Goal: Task Accomplishment & Management: Complete application form

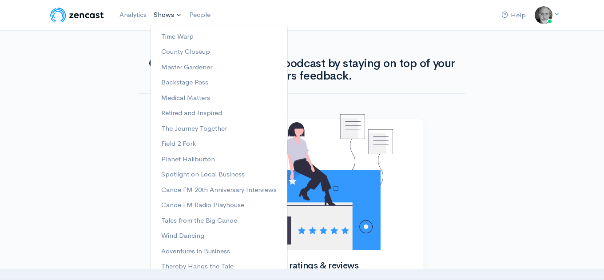
click at [178, 15] on link "Shows" at bounding box center [168, 15] width 36 height 20
click at [173, 82] on link "Backstage Pass" at bounding box center [218, 83] width 137 height 16
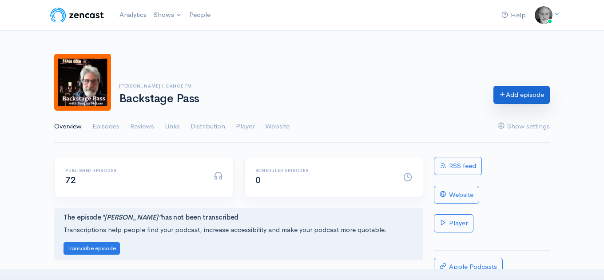
click at [516, 97] on link "Add episode" at bounding box center [521, 95] width 56 height 18
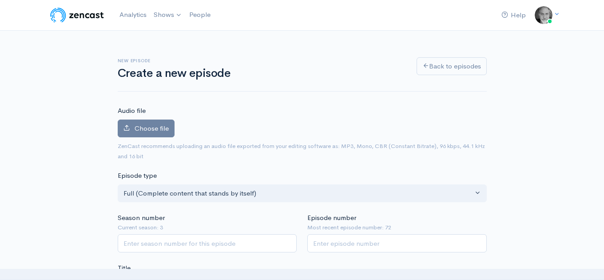
scroll to position [146, 0]
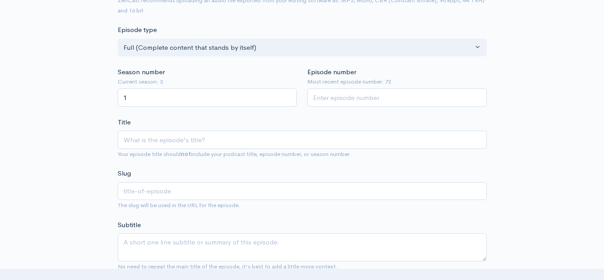
click at [287, 100] on input "1" at bounding box center [207, 97] width 179 height 18
click at [287, 96] on input "2" at bounding box center [207, 97] width 179 height 18
type input "3"
click at [287, 96] on input "3" at bounding box center [207, 97] width 179 height 18
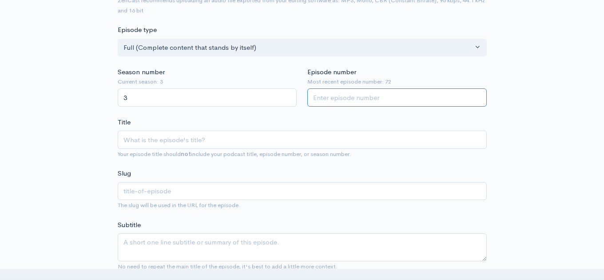
click at [347, 100] on input "Episode number" at bounding box center [396, 97] width 179 height 18
type input "73"
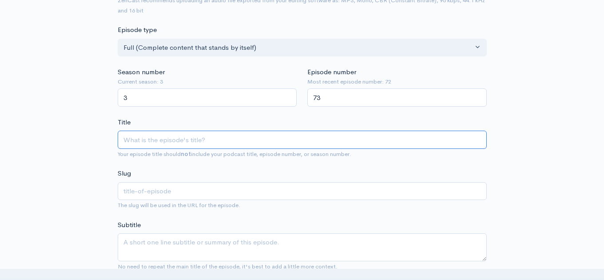
click at [266, 142] on input "Title" at bounding box center [302, 139] width 369 height 18
click at [144, 144] on input "Title" at bounding box center [302, 139] width 369 height 18
paste input "[PERSON_NAME] – ‘Wake Up!’"
type input "[PERSON_NAME] – ‘Wake Up!’"
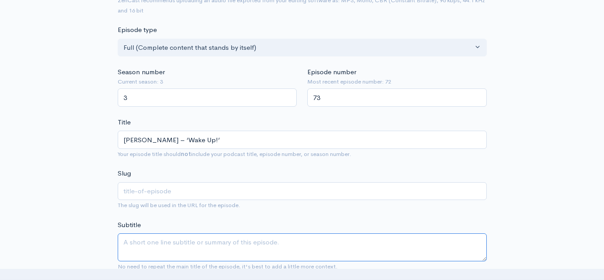
type input "[PERSON_NAME]-wake-up"
click at [167, 246] on textarea "Subtitle" at bounding box center [302, 247] width 369 height 28
click at [135, 242] on textarea "Subtitle" at bounding box center [302, 247] width 369 height 28
paste textarea "“Wake Up!” is a sharp, high-octane track that blends punk-rock attitude with co…"
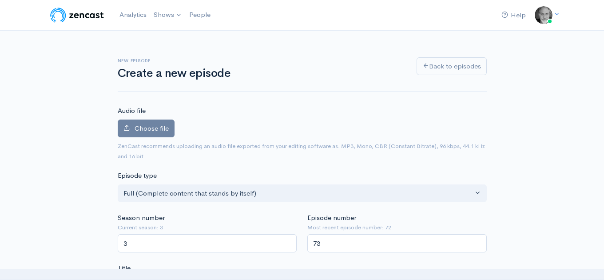
scroll to position [2, 0]
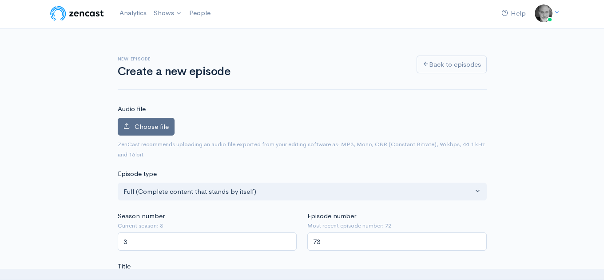
type textarea "“Wake Up!” is a sharp, high-octane track that blends punk-rock attitude with co…"
click at [158, 127] on span "Choose file" at bounding box center [151, 126] width 34 height 8
click at [0, 0] on input "Choose file" at bounding box center [0, 0] width 0 height 0
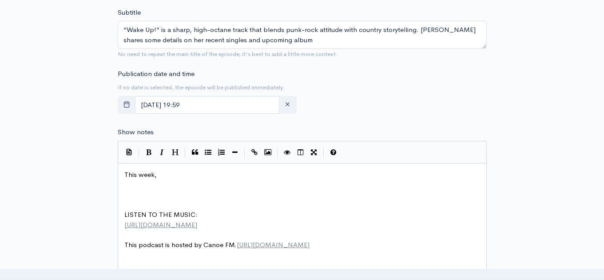
scroll to position [387, 0]
click at [177, 172] on pre "This week," at bounding box center [302, 173] width 359 height 10
click at [164, 169] on pre "This week," at bounding box center [302, 174] width 359 height 10
paste textarea "​"
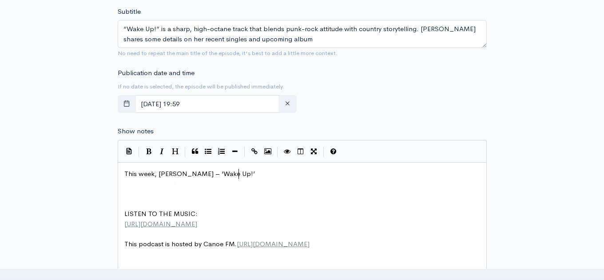
click at [159, 169] on span "This week, [PERSON_NAME] – ‘Wake Up!’" at bounding box center [189, 173] width 130 height 8
type textarea "​"
type textarea "[PERSON_NAME]"
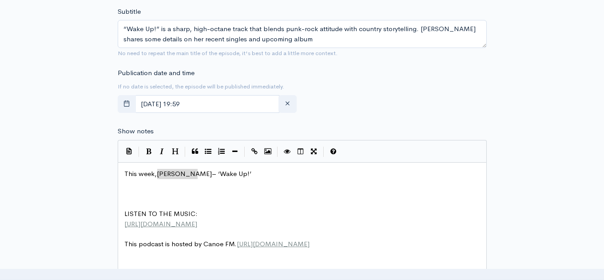
drag, startPoint x: 157, startPoint y: 166, endPoint x: 198, endPoint y: 168, distance: 40.9
click at [149, 148] on icon "Bold" at bounding box center [148, 151] width 5 height 7
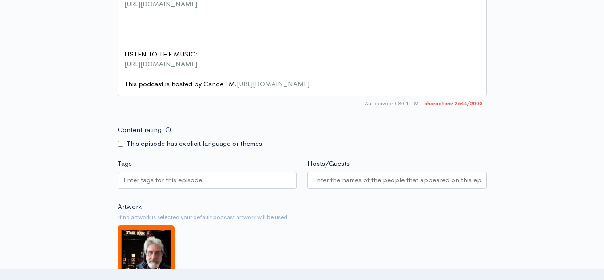
scroll to position [889, 0]
click at [139, 174] on input "Tags" at bounding box center [163, 179] width 80 height 10
type textarea "​"
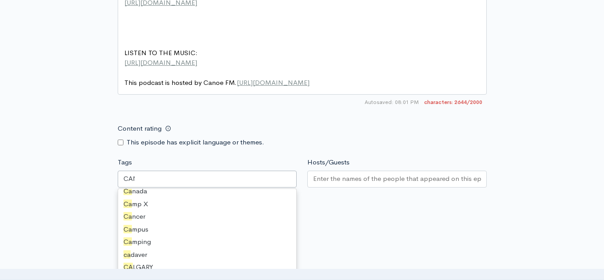
scroll to position [12, 0]
type input "CANOE"
type input "COU"
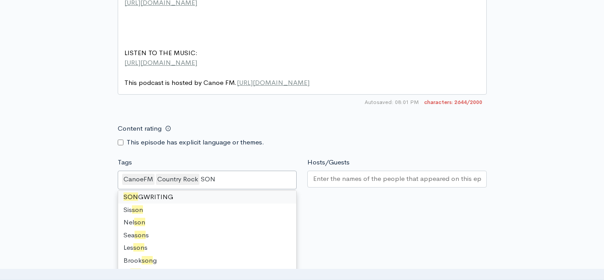
type input "SONG"
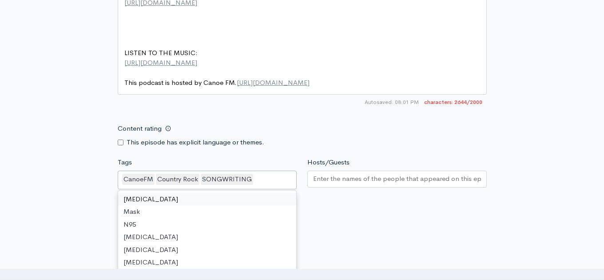
type input "C"
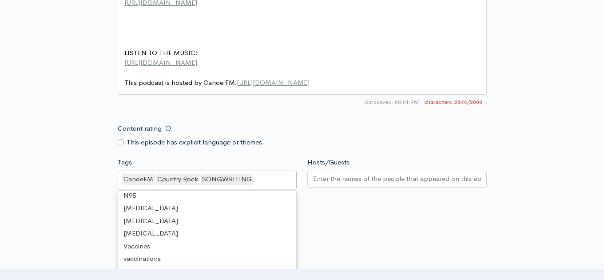
scroll to position [2, 0]
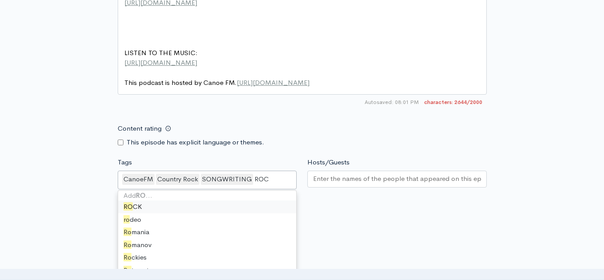
type input "ROCK"
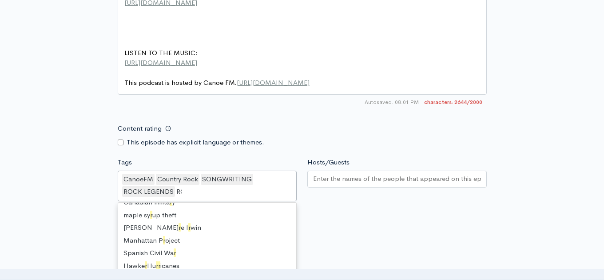
scroll to position [12, 0]
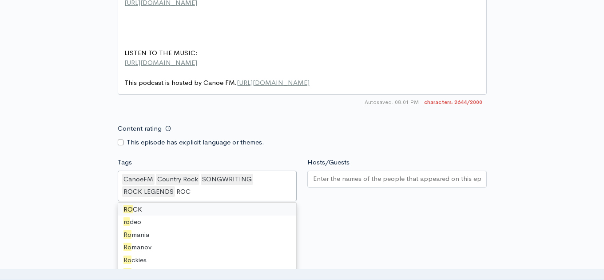
type input "ROCK"
type input "SING"
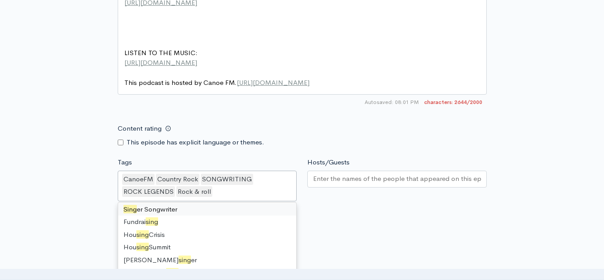
scroll to position [2, 0]
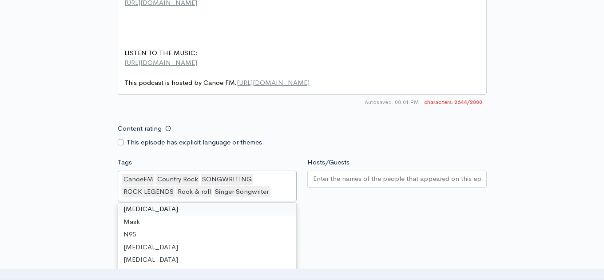
click at [316, 174] on input "Hosts/Guests" at bounding box center [397, 179] width 168 height 10
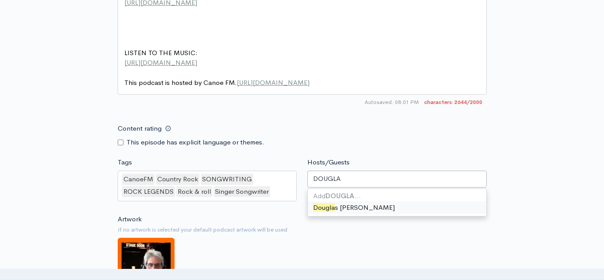
type input "[PERSON_NAME]"
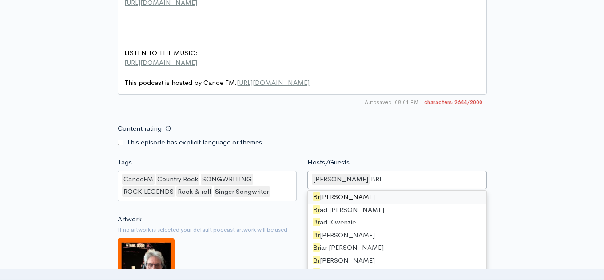
scroll to position [0, 0]
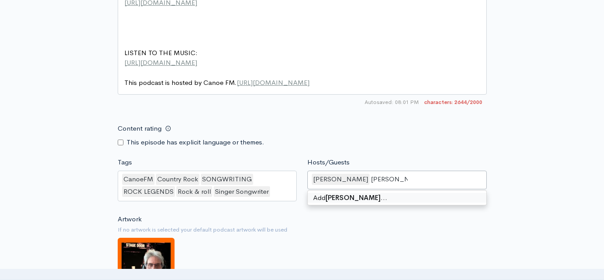
type input "[PERSON_NAME]"
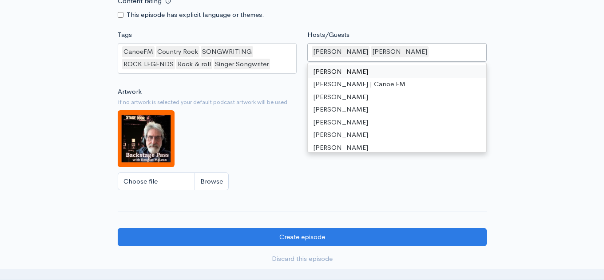
scroll to position [1027, 0]
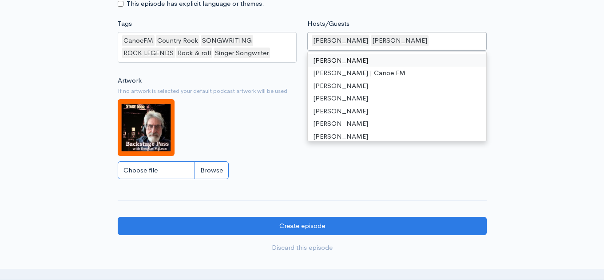
click at [158, 161] on input "Choose file" at bounding box center [173, 170] width 111 height 18
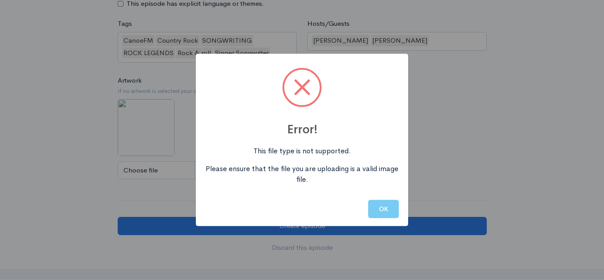
click at [385, 209] on button "OK" at bounding box center [383, 209] width 31 height 18
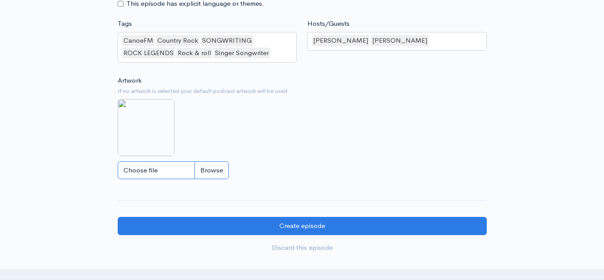
click at [174, 161] on input "Choose file" at bounding box center [173, 170] width 111 height 18
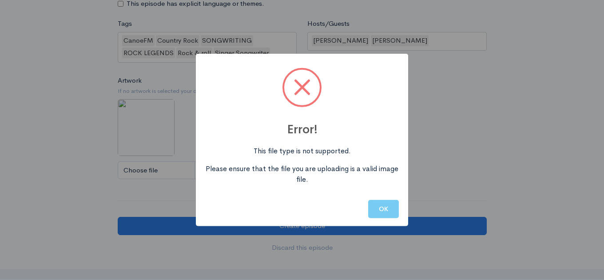
click at [382, 210] on button "OK" at bounding box center [383, 209] width 31 height 18
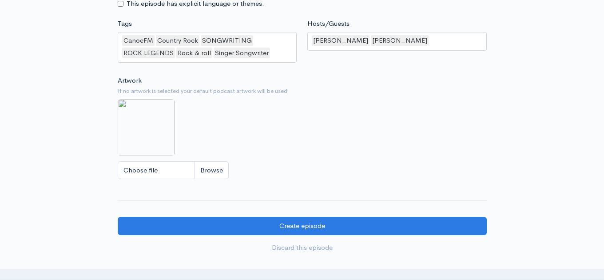
click at [310, 142] on div "Artwork If no artwork is selected your default podcast artwork will be used Cho…" at bounding box center [302, 129] width 369 height 109
click at [158, 115] on img at bounding box center [146, 127] width 57 height 57
click at [159, 161] on input "Choose file" at bounding box center [173, 170] width 111 height 18
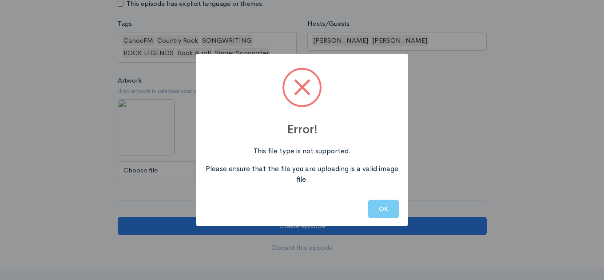
click at [386, 209] on button "OK" at bounding box center [383, 209] width 31 height 18
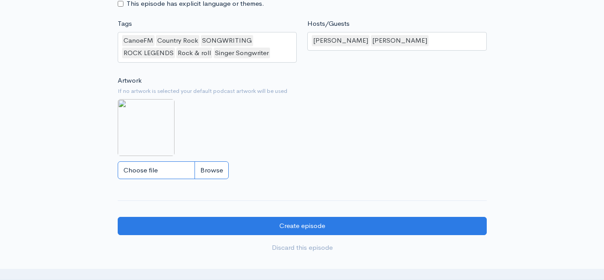
click at [160, 161] on input "Choose file" at bounding box center [173, 170] width 111 height 18
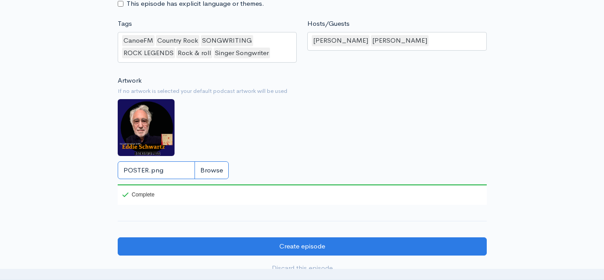
click at [173, 161] on input "POSTER.png" at bounding box center [173, 170] width 111 height 18
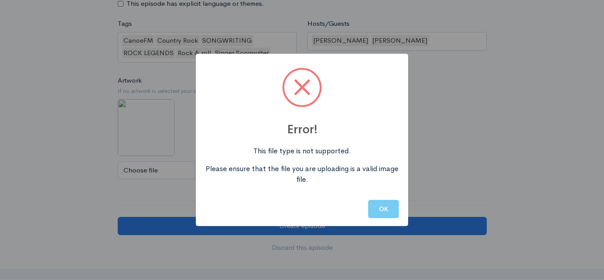
click at [383, 206] on button "OK" at bounding box center [383, 209] width 31 height 18
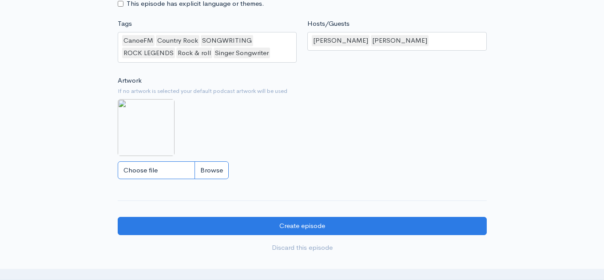
click at [149, 161] on input "Choose file" at bounding box center [173, 170] width 111 height 18
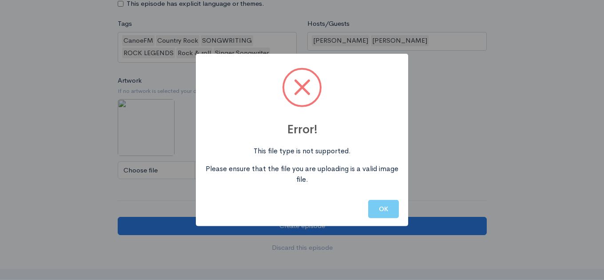
click at [379, 208] on button "OK" at bounding box center [383, 209] width 31 height 18
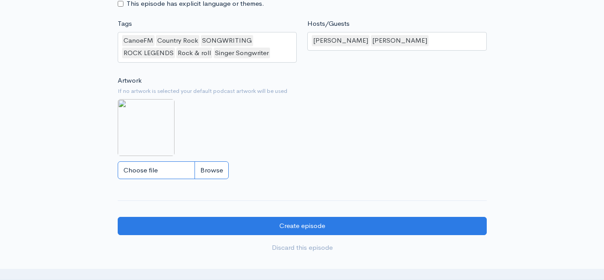
click at [209, 161] on input "Choose file" at bounding box center [173, 170] width 111 height 18
type input "C:\fakepath\[PERSON_NAME].jpg"
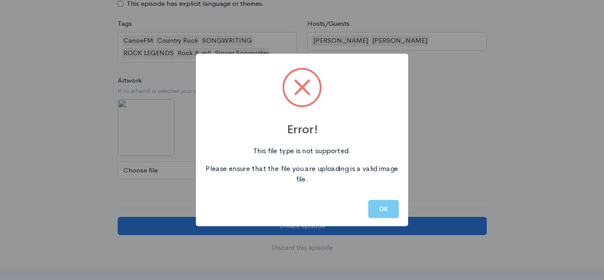
click at [382, 207] on button "OK" at bounding box center [383, 209] width 31 height 18
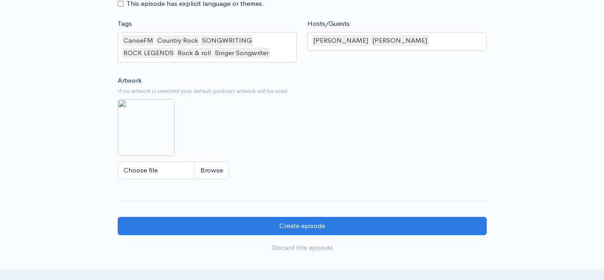
click at [154, 110] on img at bounding box center [146, 127] width 57 height 57
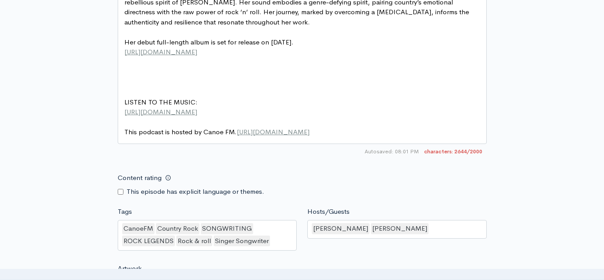
scroll to position [830, 0]
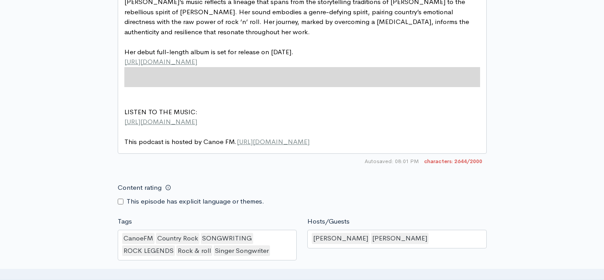
drag, startPoint x: 136, startPoint y: 64, endPoint x: 137, endPoint y: 86, distance: 21.3
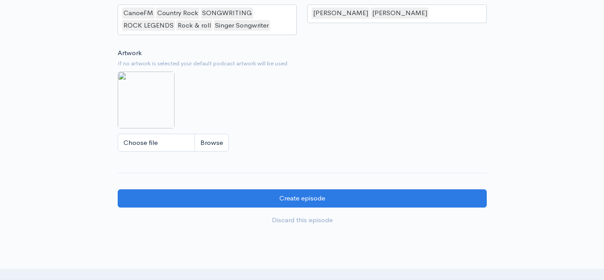
scroll to position [1038, 0]
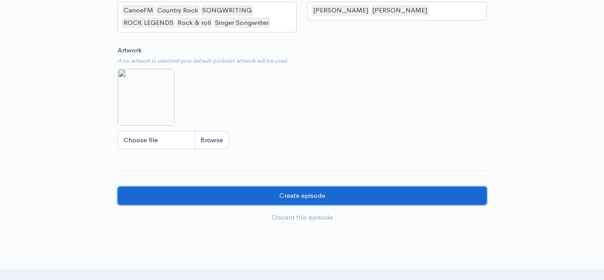
click at [297, 186] on input "Create episode" at bounding box center [302, 195] width 369 height 18
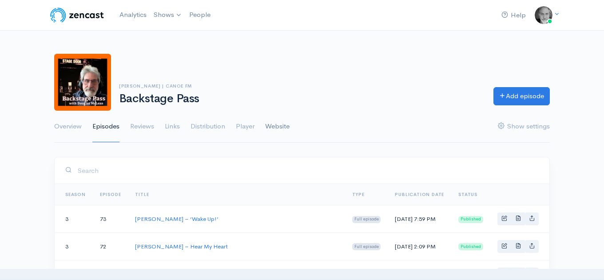
click at [282, 126] on link "Website" at bounding box center [277, 127] width 24 height 32
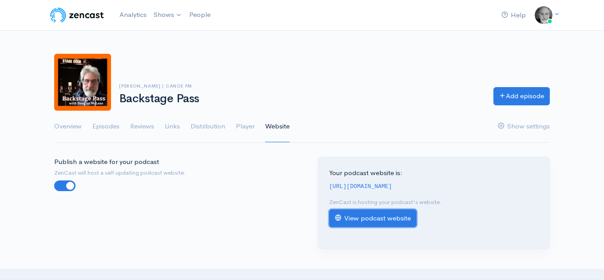
click at [371, 217] on link "View podcast website" at bounding box center [372, 218] width 87 height 18
click at [106, 124] on link "Episodes" at bounding box center [105, 127] width 27 height 32
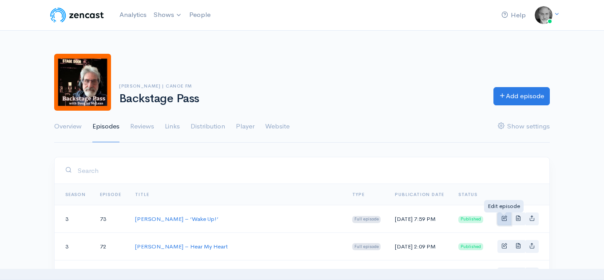
click at [505, 219] on span "Basic example" at bounding box center [504, 218] width 6 height 6
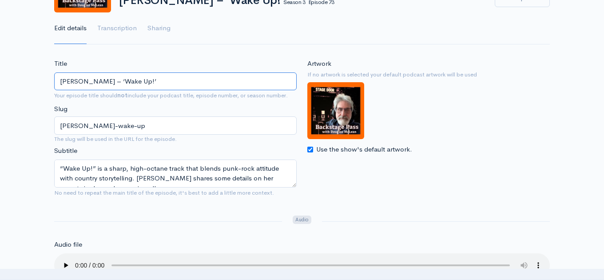
scroll to position [93, 0]
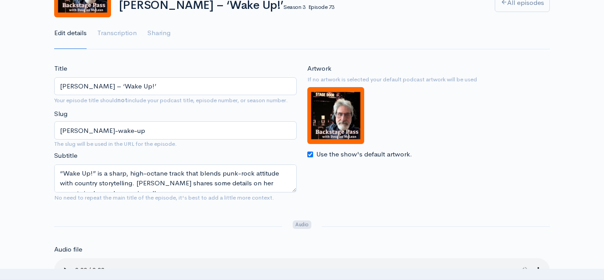
click at [337, 117] on img at bounding box center [335, 115] width 57 height 57
click at [310, 154] on input "Use the show's default artwork." at bounding box center [310, 154] width 6 height 6
checkbox input "false"
click at [335, 171] on input "Choose file" at bounding box center [362, 174] width 111 height 18
type input "C:\fakepath\TEST.png"
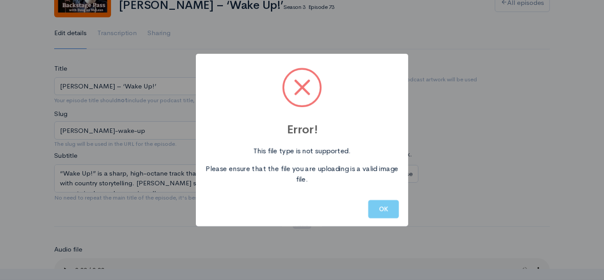
click at [380, 209] on button "OK" at bounding box center [383, 209] width 31 height 18
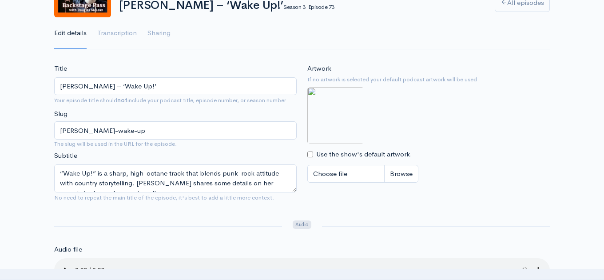
click at [310, 155] on input "Use the show's default artwork." at bounding box center [310, 154] width 6 height 6
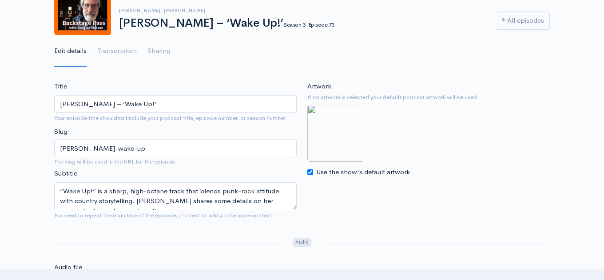
scroll to position [72, 0]
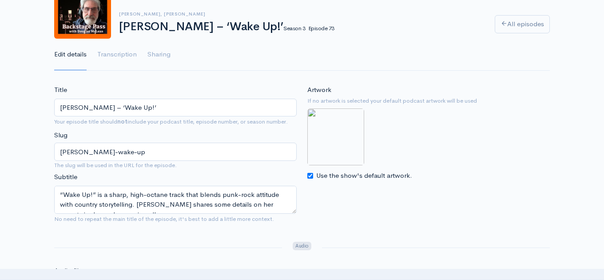
click at [309, 178] on input "Use the show's default artwork." at bounding box center [310, 176] width 6 height 6
checkbox input "false"
click at [338, 193] on input "Choose file" at bounding box center [362, 195] width 111 height 18
click at [540, 220] on circle "Cancel" at bounding box center [540, 219] width 7 height 7
click at [337, 196] on input "Choose file" at bounding box center [362, 195] width 111 height 18
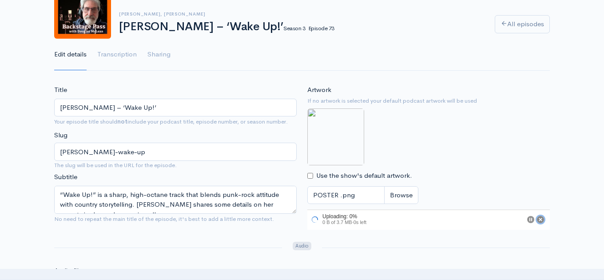
click at [541, 218] on icon "Cancel" at bounding box center [540, 219] width 4 height 4
click at [340, 197] on input "Choose file" at bounding box center [362, 195] width 111 height 18
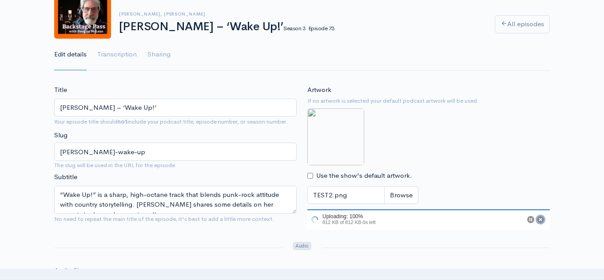
click at [539, 219] on icon "Cancel" at bounding box center [540, 219] width 4 height 4
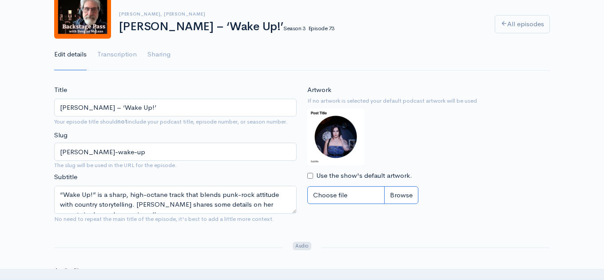
click at [341, 195] on input "Choose file" at bounding box center [362, 195] width 111 height 18
type input "C:\fakepath\BACKSTAGE PASS 2025.png"
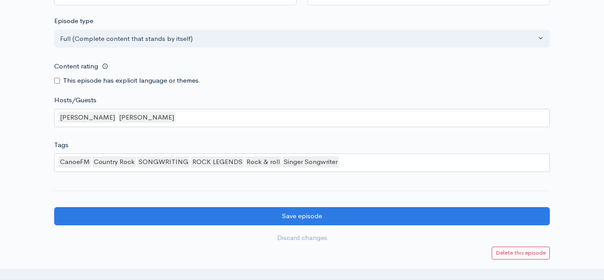
scroll to position [1010, 0]
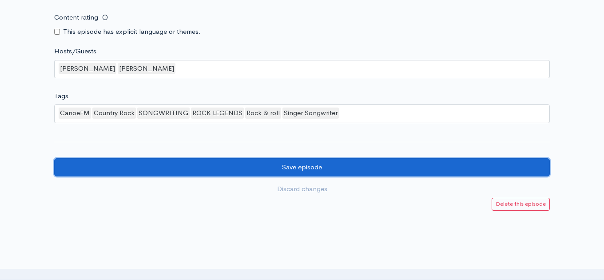
click at [323, 158] on input "Save episode" at bounding box center [301, 167] width 495 height 18
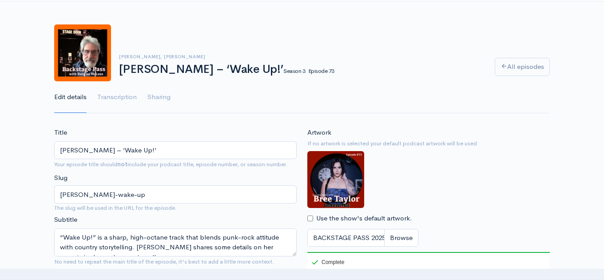
scroll to position [0, 0]
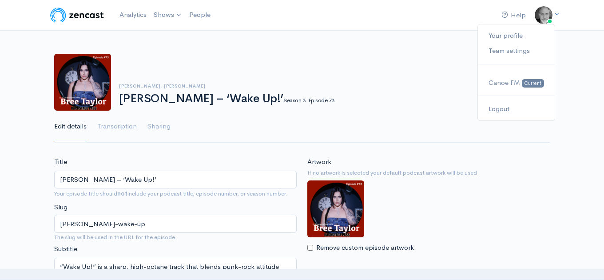
click at [554, 13] on icon at bounding box center [556, 14] width 6 height 6
click at [507, 109] on link "Logout" at bounding box center [516, 109] width 77 height 16
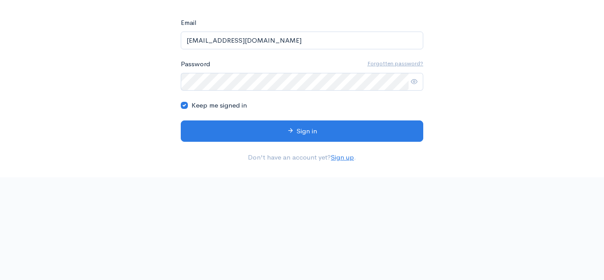
scroll to position [146, 0]
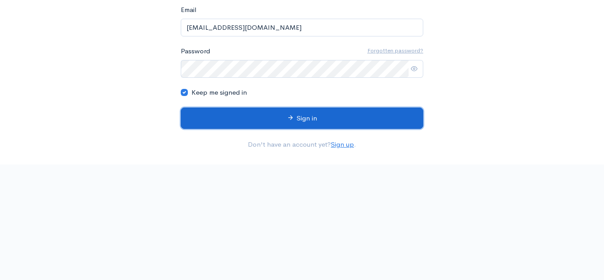
click at [303, 115] on button "Sign in" at bounding box center [302, 118] width 242 height 22
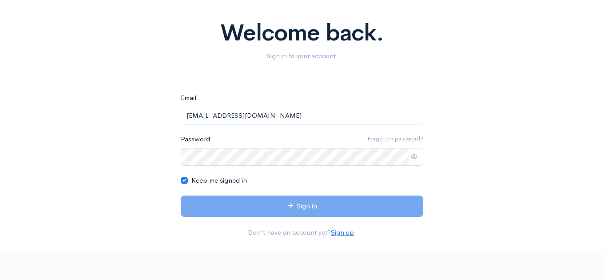
scroll to position [36, 0]
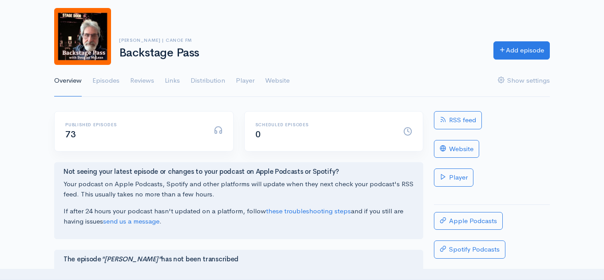
scroll to position [28, 0]
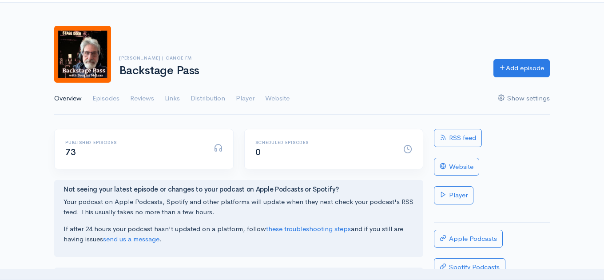
click at [514, 96] on link "Show settings" at bounding box center [524, 99] width 52 height 32
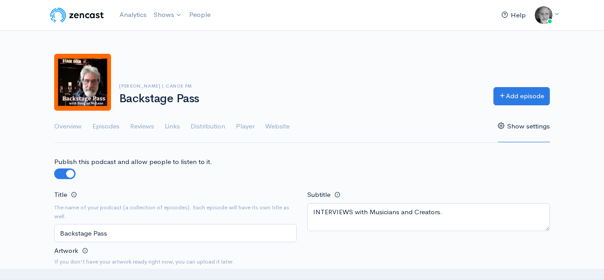
click at [517, 14] on link "Help" at bounding box center [514, 15] width 32 height 19
click at [71, 124] on link "Overview" at bounding box center [68, 127] width 28 height 32
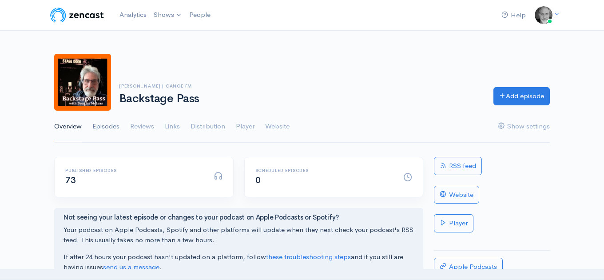
click at [107, 126] on link "Episodes" at bounding box center [105, 127] width 27 height 32
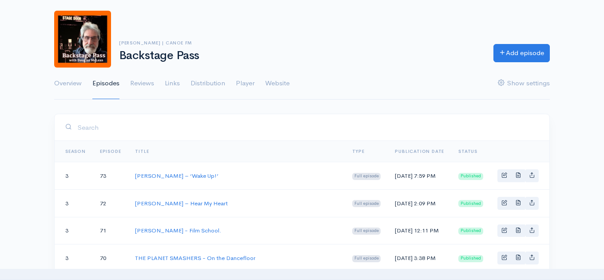
scroll to position [56, 0]
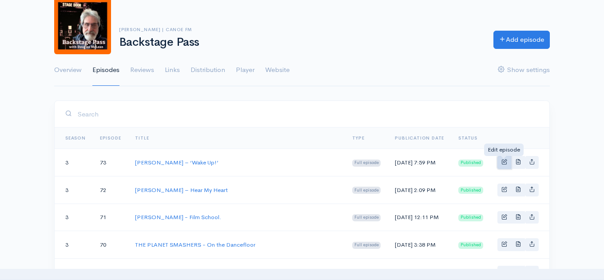
click at [504, 162] on span "Basic example" at bounding box center [504, 161] width 6 height 6
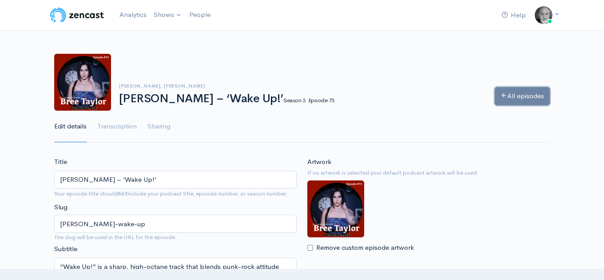
click at [516, 98] on link "All episodes" at bounding box center [521, 96] width 55 height 18
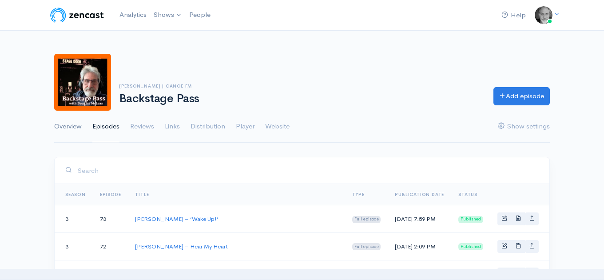
click at [73, 123] on link "Overview" at bounding box center [68, 127] width 28 height 32
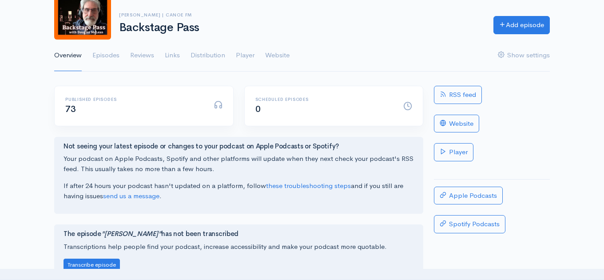
scroll to position [71, 0]
click at [109, 58] on link "Episodes" at bounding box center [105, 56] width 27 height 32
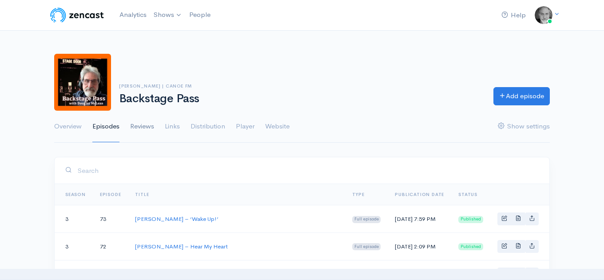
click at [142, 124] on link "Reviews" at bounding box center [142, 127] width 24 height 32
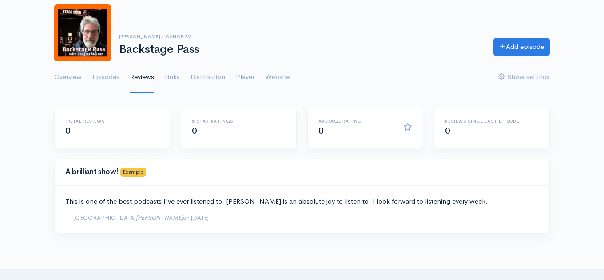
scroll to position [50, 0]
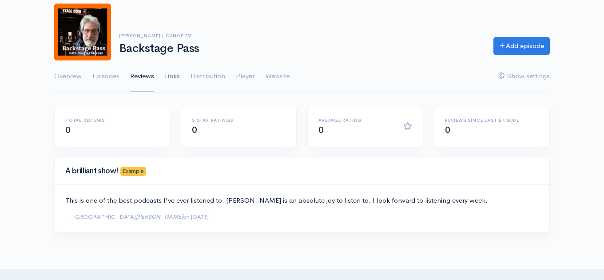
click at [166, 79] on link "Links" at bounding box center [172, 76] width 15 height 32
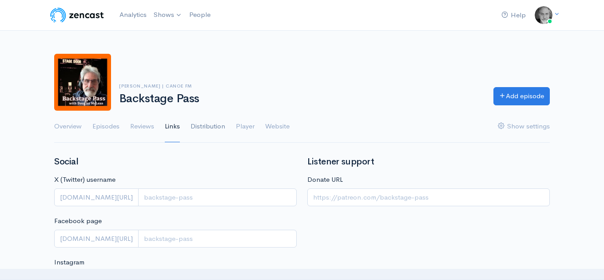
click at [209, 127] on link "Distribution" at bounding box center [207, 127] width 35 height 32
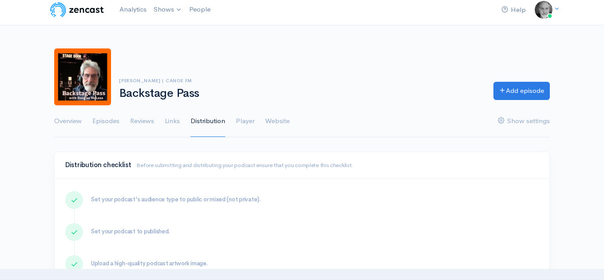
scroll to position [4, 0]
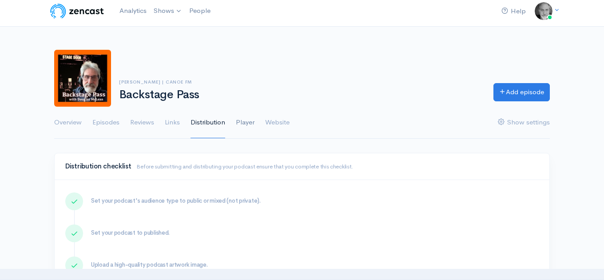
click at [243, 123] on link "Player" at bounding box center [245, 123] width 19 height 32
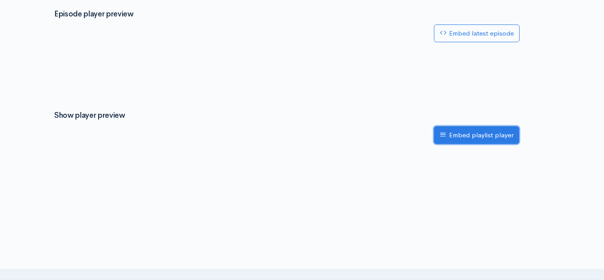
scroll to position [296, 0]
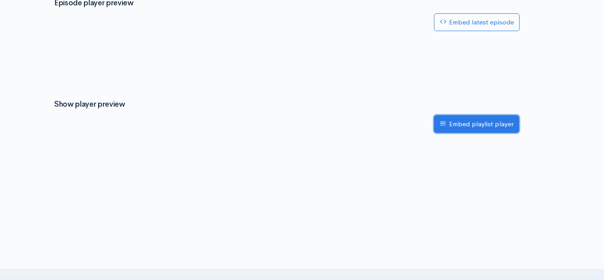
click at [477, 126] on link "Embed playlist player" at bounding box center [476, 124] width 85 height 18
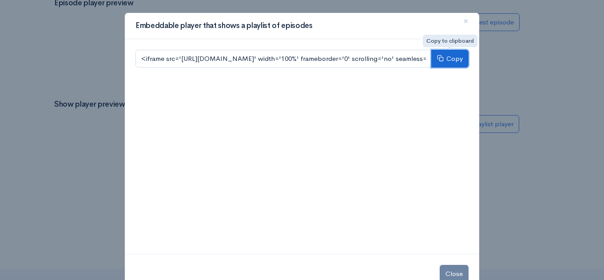
click at [450, 58] on button "Copy" at bounding box center [449, 59] width 37 height 18
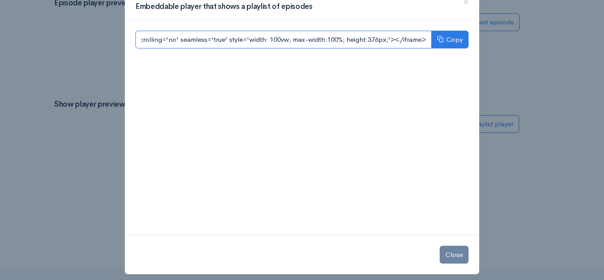
scroll to position [26, 0]
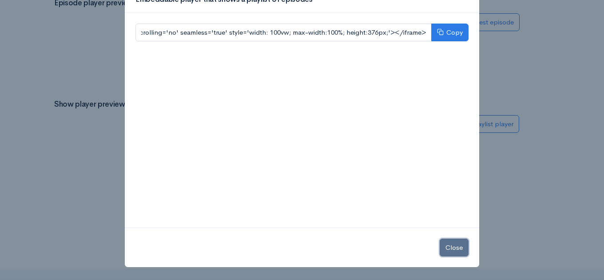
click at [446, 246] on button "Close" at bounding box center [453, 247] width 29 height 18
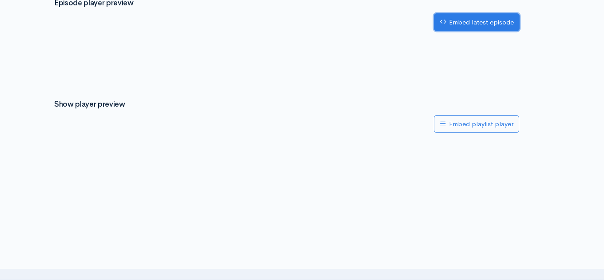
click at [478, 24] on link "Embed latest episode" at bounding box center [477, 22] width 86 height 18
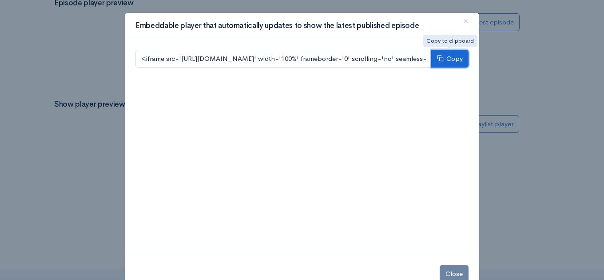
click at [454, 59] on button "Copy" at bounding box center [449, 59] width 37 height 18
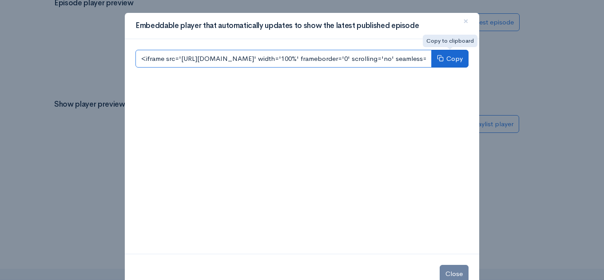
scroll to position [0, 422]
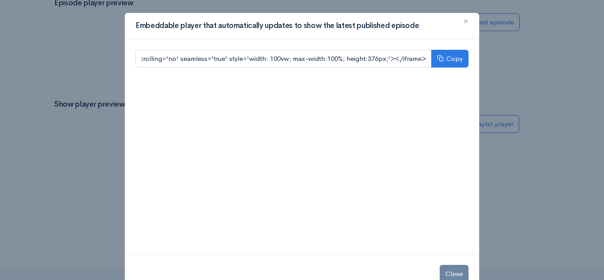
click at [466, 22] on span "×" at bounding box center [465, 21] width 5 height 13
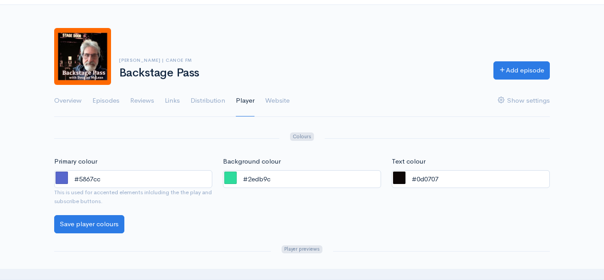
scroll to position [4, 0]
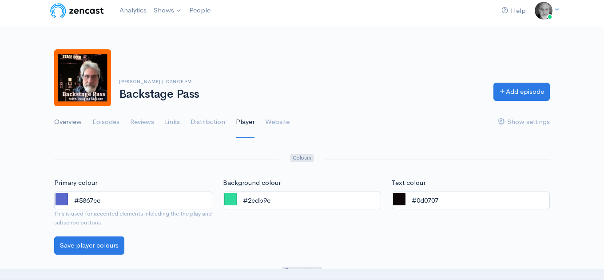
click at [68, 121] on link "Overview" at bounding box center [68, 122] width 28 height 32
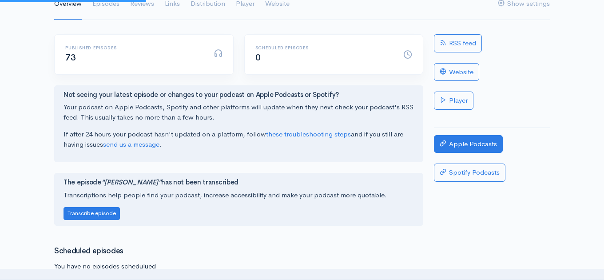
scroll to position [117, 0]
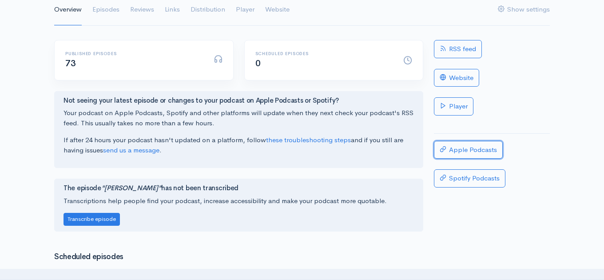
click at [462, 150] on link "Apple Podcasts" at bounding box center [468, 150] width 69 height 18
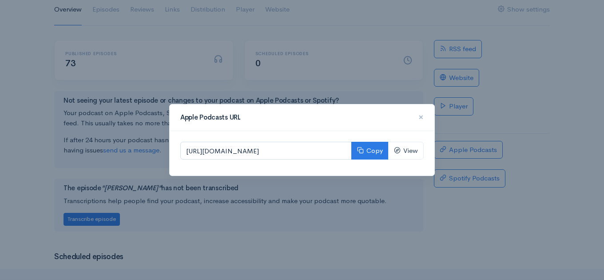
click at [421, 117] on span "×" at bounding box center [420, 117] width 5 height 13
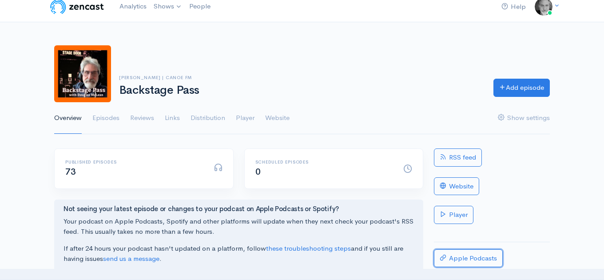
scroll to position [0, 0]
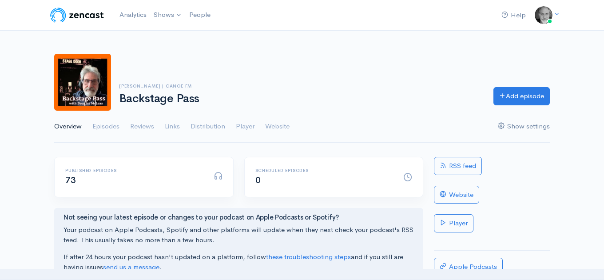
click at [522, 126] on link "Show settings" at bounding box center [524, 127] width 52 height 32
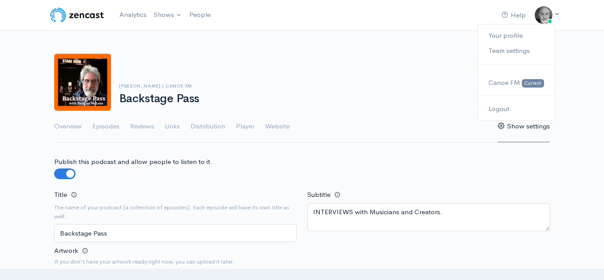
click at [556, 13] on icon at bounding box center [556, 14] width 6 height 6
click at [498, 110] on link "Logout" at bounding box center [516, 109] width 77 height 16
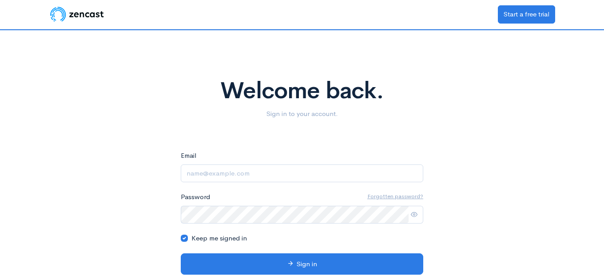
type input "douglasm789@gmail.com"
